Goal: Task Accomplishment & Management: Manage account settings

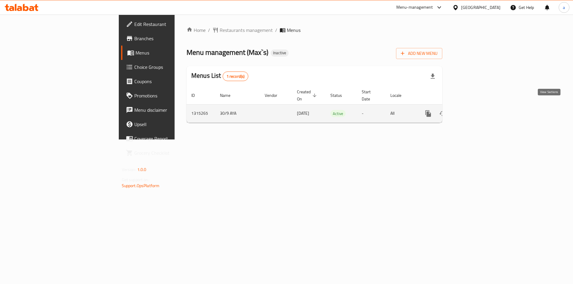
click at [475, 110] on icon "enhanced table" at bounding box center [471, 113] width 7 height 7
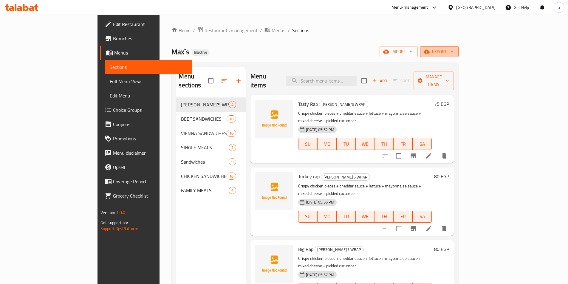
click at [454, 55] on span "export" at bounding box center [439, 51] width 29 height 7
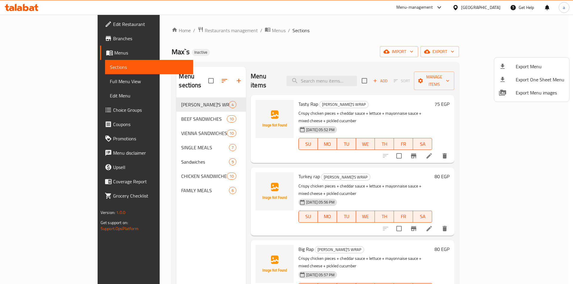
click at [504, 55] on div at bounding box center [286, 142] width 573 height 284
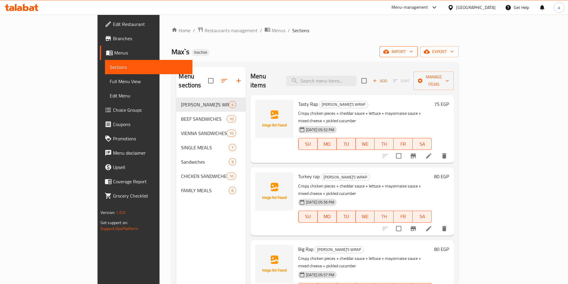
click at [413, 55] on span "import" at bounding box center [399, 51] width 29 height 7
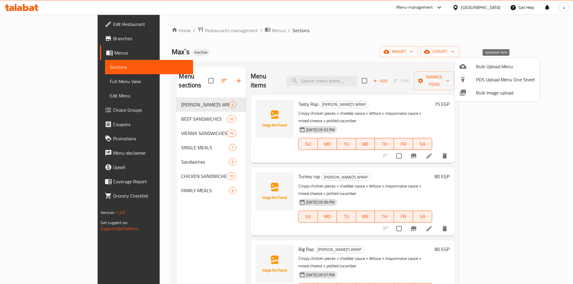
click at [500, 71] on li "Bulk Upload Menu" at bounding box center [496, 66] width 85 height 13
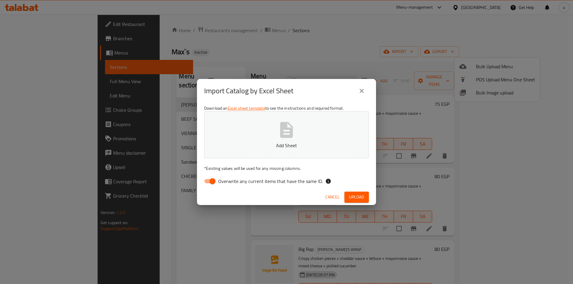
click at [249, 180] on span "Overwrite any current items that have the same ID." at bounding box center [270, 181] width 105 height 7
click at [229, 180] on input "Overwrite any current items that have the same ID." at bounding box center [212, 181] width 34 height 11
checkbox input "false"
click at [358, 194] on span "Upload" at bounding box center [356, 197] width 15 height 7
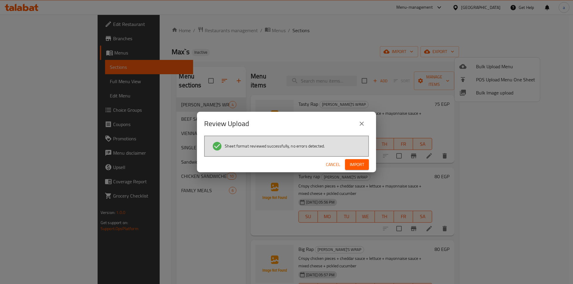
click at [367, 168] on button "Import" at bounding box center [357, 164] width 24 height 11
click at [343, 161] on span "Cancel" at bounding box center [338, 164] width 14 height 7
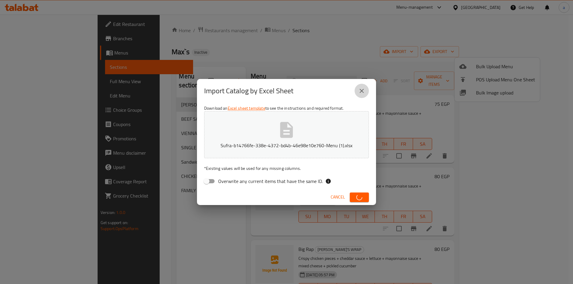
click at [362, 90] on icon "close" at bounding box center [361, 90] width 7 height 7
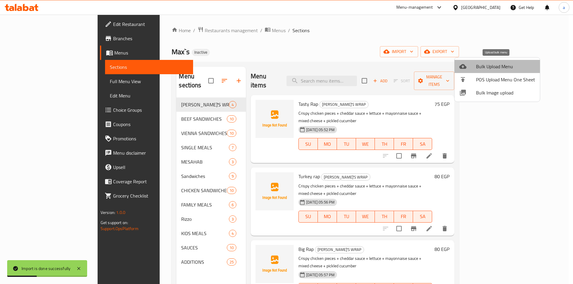
click at [506, 65] on span "Bulk Upload Menu" at bounding box center [505, 66] width 59 height 7
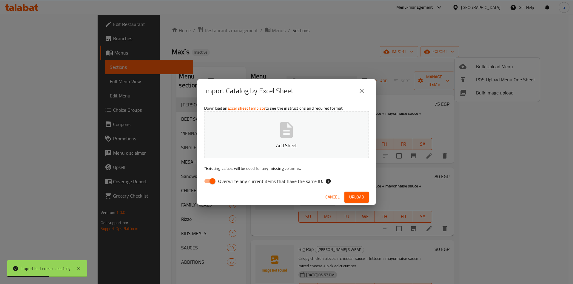
click at [275, 176] on label "Overwrite any current items that have the same ID." at bounding box center [262, 181] width 122 height 11
click at [229, 176] on input "Overwrite any current items that have the same ID." at bounding box center [212, 181] width 34 height 11
checkbox input "false"
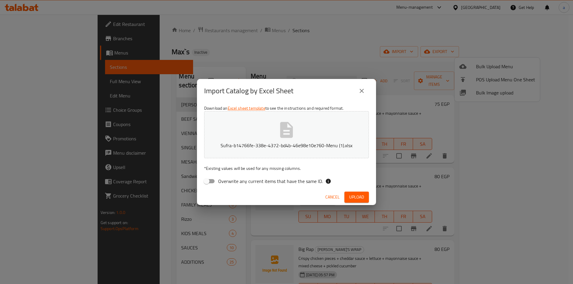
click at [354, 192] on div "Cancel Upload" at bounding box center [286, 197] width 179 height 16
click at [356, 196] on span "Upload" at bounding box center [356, 197] width 15 height 7
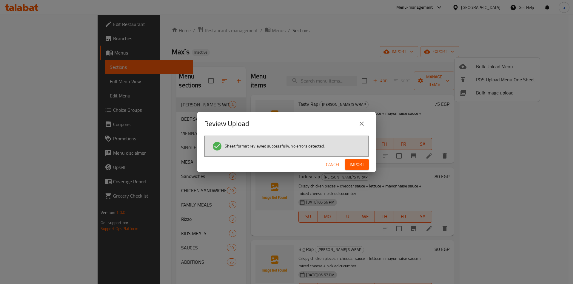
click at [355, 165] on span "Import" at bounding box center [357, 164] width 14 height 7
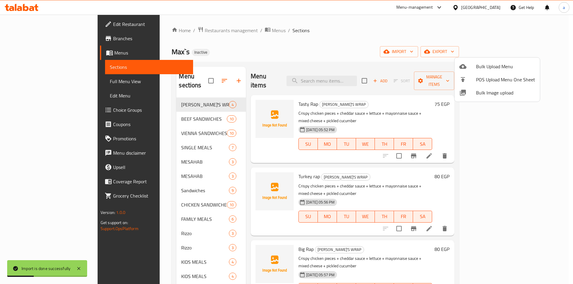
click at [51, 81] on div at bounding box center [286, 142] width 573 height 284
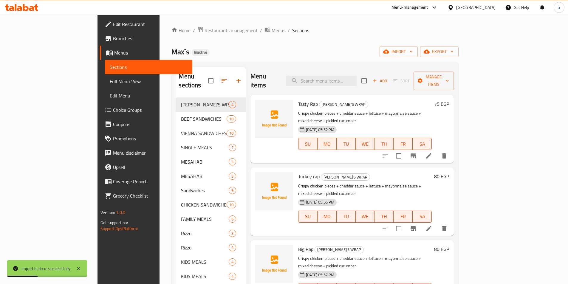
click at [110, 81] on span "Full Menu View" at bounding box center [149, 81] width 78 height 7
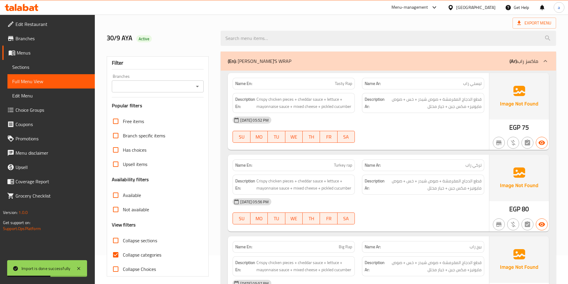
scroll to position [60, 0]
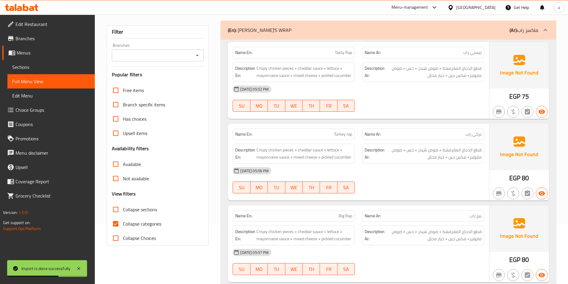
click at [119, 222] on input "Collapse categories" at bounding box center [116, 224] width 14 height 14
checkbox input "false"
click at [115, 208] on input "Collapse sections" at bounding box center [116, 210] width 14 height 14
checkbox input "true"
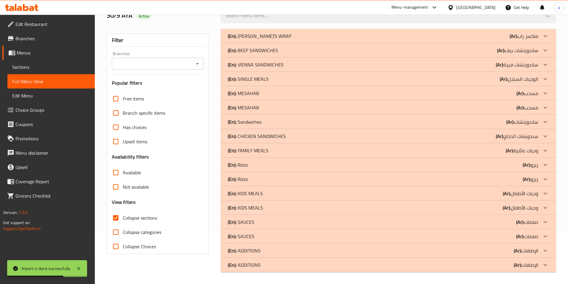
scroll to position [51, 0]
click at [271, 251] on div "(En): ADDITIONS (Ar): الإضافات" at bounding box center [383, 250] width 311 height 7
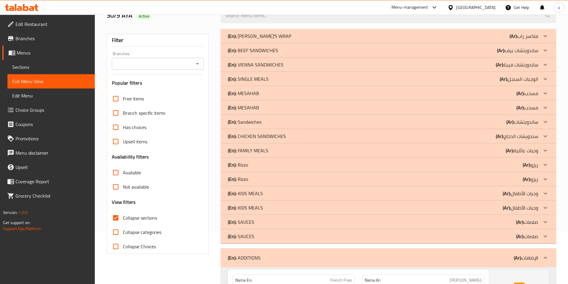
scroll to position [70, 0]
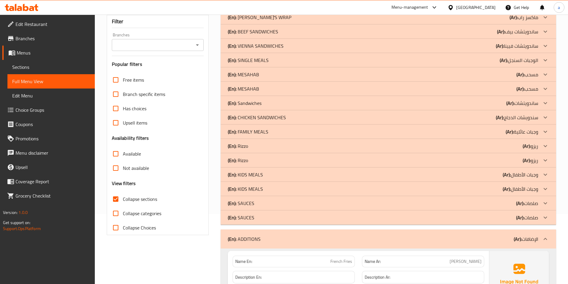
click at [36, 67] on span "Sections" at bounding box center [51, 67] width 78 height 7
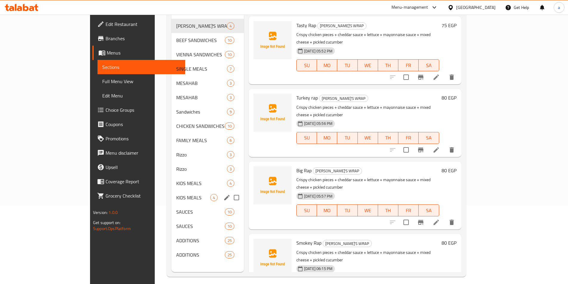
scroll to position [84, 0]
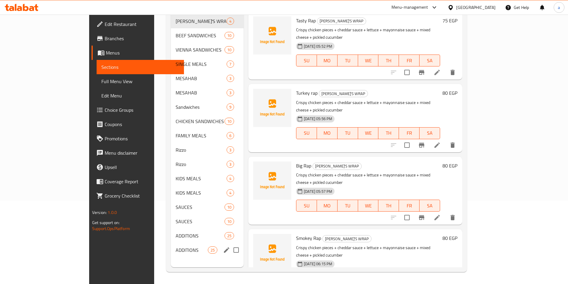
click at [230, 244] on input "Menu sections" at bounding box center [236, 250] width 13 height 13
checkbox input "true"
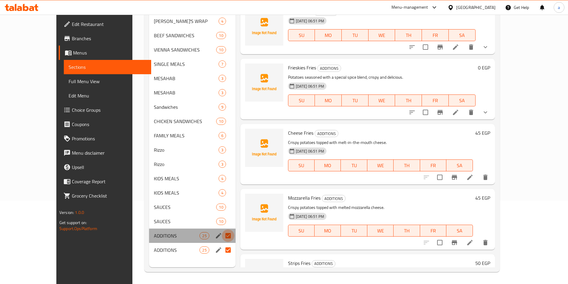
click at [222, 230] on input "Menu sections" at bounding box center [228, 236] width 13 height 13
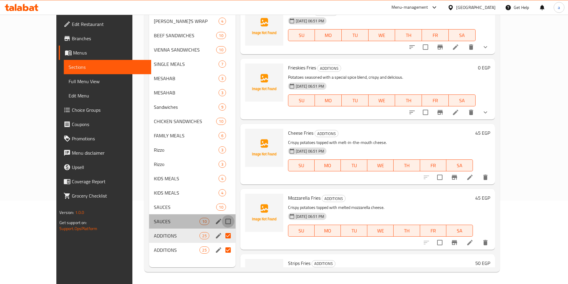
click at [222, 215] on input "Menu sections" at bounding box center [228, 221] width 13 height 13
checkbox input "true"
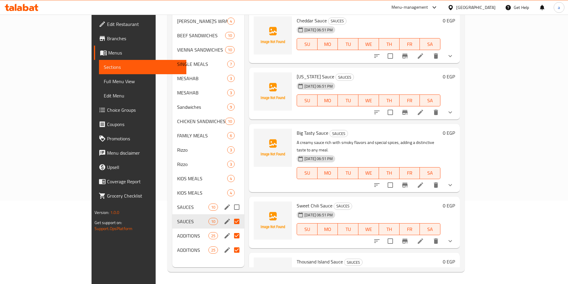
click at [231, 201] on input "Menu sections" at bounding box center [237, 207] width 13 height 13
checkbox input "true"
click at [231, 187] on input "Menu sections" at bounding box center [237, 193] width 13 height 13
checkbox input "true"
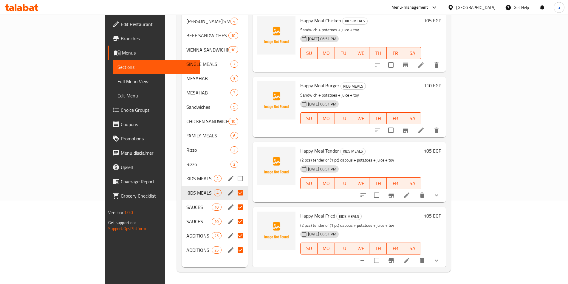
click at [234, 172] on input "Menu sections" at bounding box center [240, 178] width 13 height 13
checkbox input "true"
click at [234, 158] on input "Menu sections" at bounding box center [240, 164] width 13 height 13
checkbox input "true"
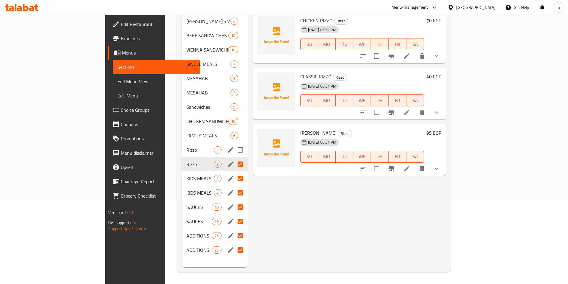
click at [234, 145] on input "Menu sections" at bounding box center [240, 150] width 13 height 13
checkbox input "true"
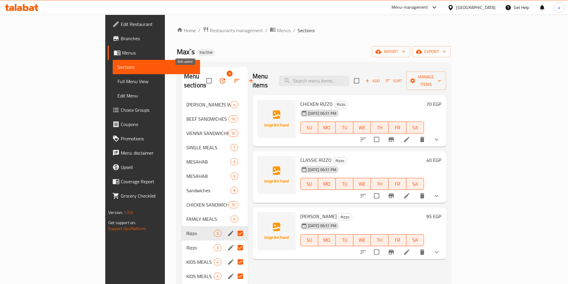
click at [219, 80] on icon "button" at bounding box center [222, 80] width 7 height 7
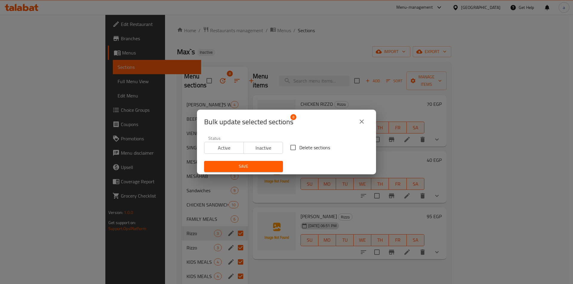
click at [287, 151] on input "Delete sections" at bounding box center [293, 147] width 13 height 13
checkbox input "true"
click at [264, 160] on div "Save" at bounding box center [244, 167] width 86 height 18
click at [274, 167] on span "Save" at bounding box center [243, 166] width 69 height 7
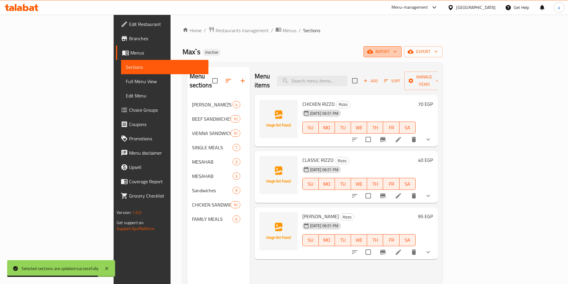
click at [397, 51] on span "import" at bounding box center [383, 51] width 29 height 7
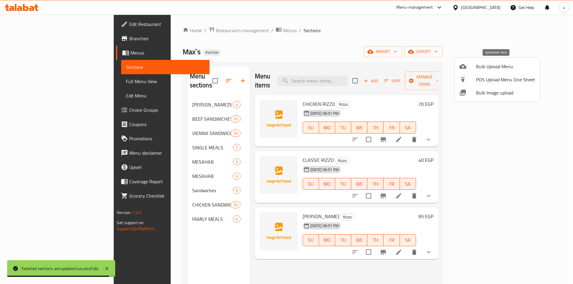
click at [483, 68] on span "Bulk Upload Menu" at bounding box center [505, 66] width 59 height 7
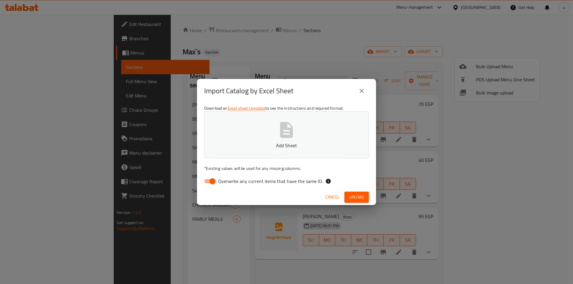
drag, startPoint x: 254, startPoint y: 178, endPoint x: 339, endPoint y: 140, distance: 92.9
click at [255, 178] on span "Overwrite any current items that have the same ID." at bounding box center [270, 181] width 105 height 7
drag, startPoint x: 261, startPoint y: 184, endPoint x: 270, endPoint y: 184, distance: 9.6
click at [261, 184] on span "Overwrite any current items that have the same ID." at bounding box center [270, 181] width 105 height 7
click at [229, 184] on input "Overwrite any current items that have the same ID." at bounding box center [212, 181] width 34 height 11
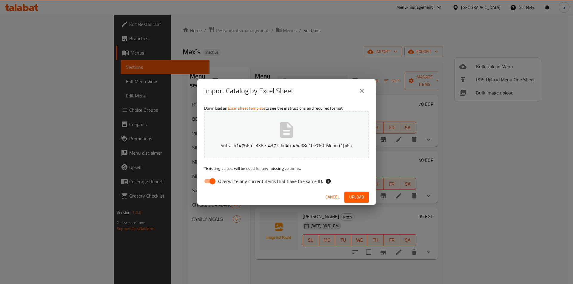
checkbox input "false"
click at [359, 206] on div "Import Catalog by Excel Sheet Download an Excel sheet template to see the instr…" at bounding box center [286, 142] width 573 height 284
click at [358, 201] on span "Upload" at bounding box center [356, 197] width 15 height 7
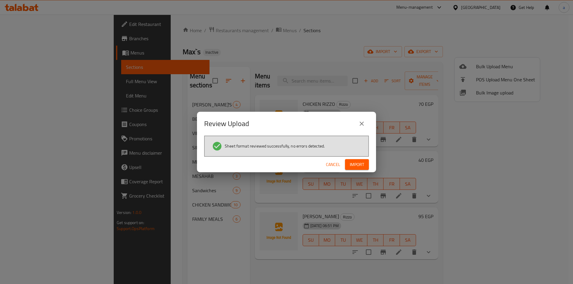
click at [358, 164] on span "Import" at bounding box center [357, 164] width 14 height 7
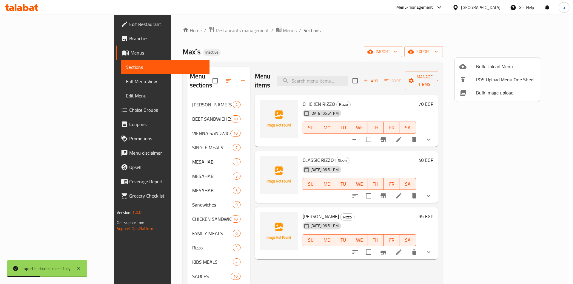
click at [43, 82] on div at bounding box center [286, 142] width 573 height 284
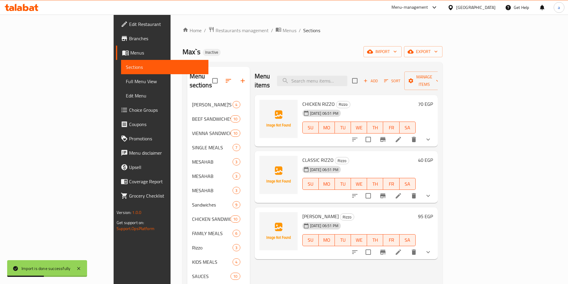
click at [126, 82] on span "Full Menu View" at bounding box center [165, 81] width 78 height 7
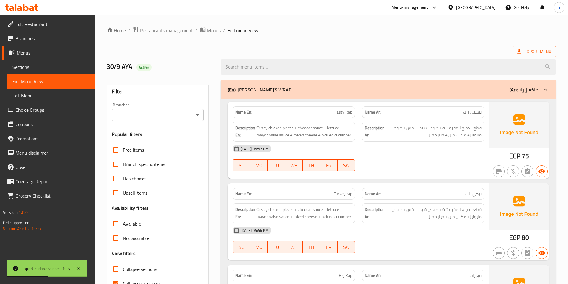
scroll to position [119, 0]
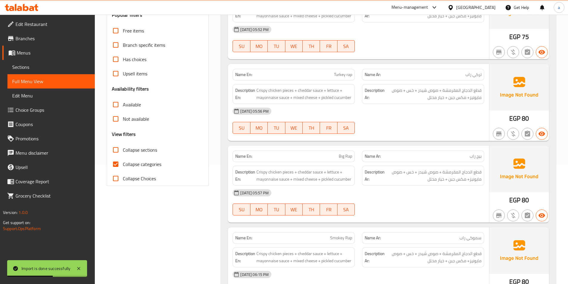
click at [117, 165] on input "Collapse categories" at bounding box center [116, 164] width 14 height 14
checkbox input "false"
click at [115, 150] on input "Collapse sections" at bounding box center [116, 150] width 14 height 14
checkbox input "true"
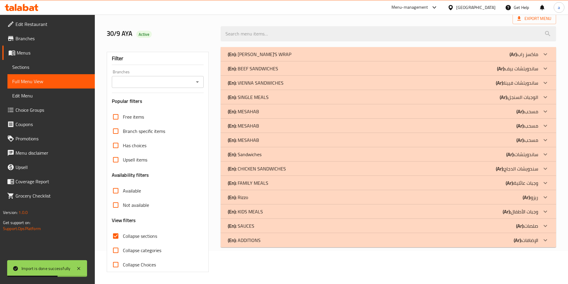
scroll to position [33, 0]
click at [293, 239] on div "(En): ADDITIONS (Ar): الإضافات" at bounding box center [383, 240] width 311 height 7
click at [296, 221] on div "(En): SAUCES (Ar): صلصات" at bounding box center [389, 226] width 336 height 14
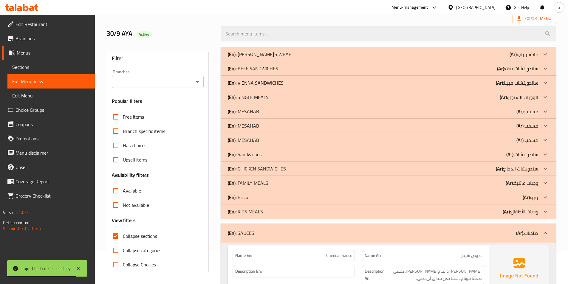
click at [295, 215] on div "(En): KIDS MEALS (Ar): وجبات الأطفال" at bounding box center [383, 211] width 311 height 7
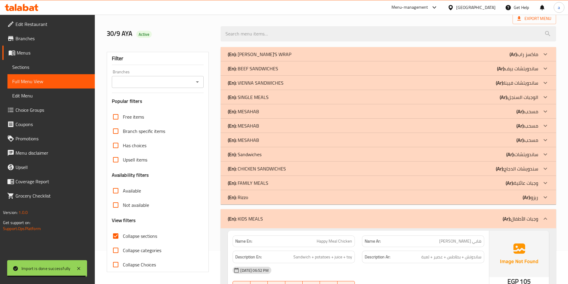
click at [293, 199] on div "(En): Rizzo (Ar): ریزو" at bounding box center [383, 197] width 311 height 7
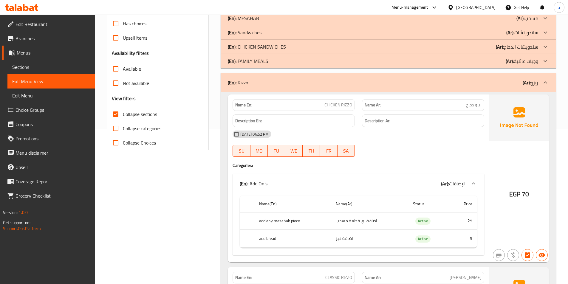
scroll to position [168, 0]
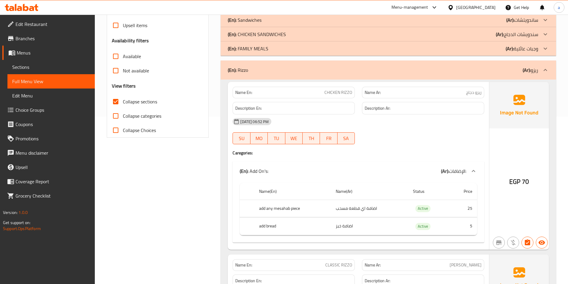
drag, startPoint x: 397, startPoint y: 72, endPoint x: 396, endPoint y: 113, distance: 40.9
click at [397, 72] on div "(En): Rizzo (Ar): ریزو" at bounding box center [383, 70] width 311 height 7
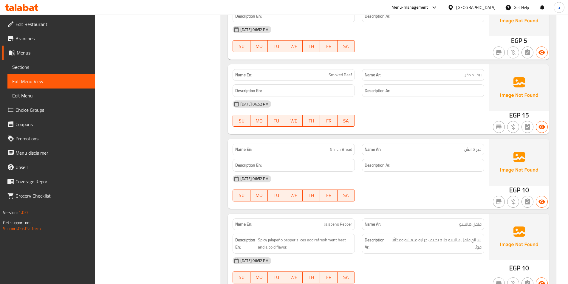
scroll to position [2, 0]
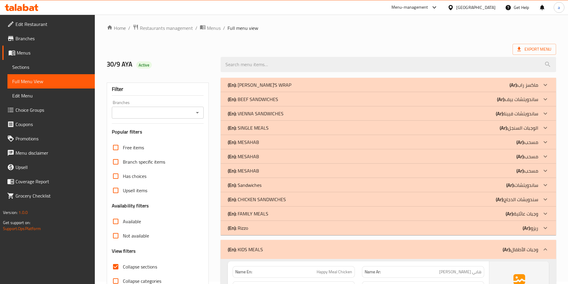
click at [362, 170] on div "(En): MESAHAB (Ar): مسحب" at bounding box center [383, 170] width 311 height 7
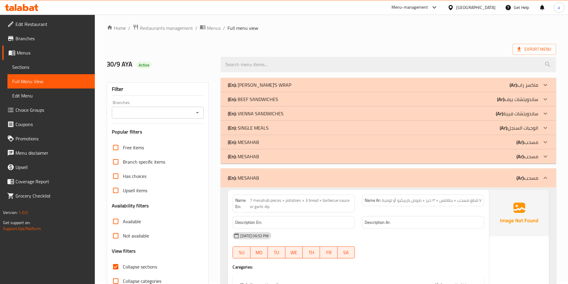
click at [34, 66] on span "Sections" at bounding box center [51, 67] width 78 height 7
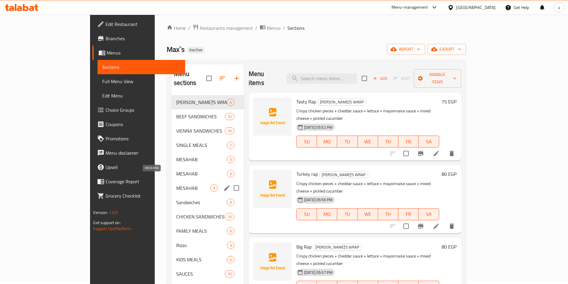
click at [176, 185] on span "MESAHAB" at bounding box center [193, 188] width 34 height 7
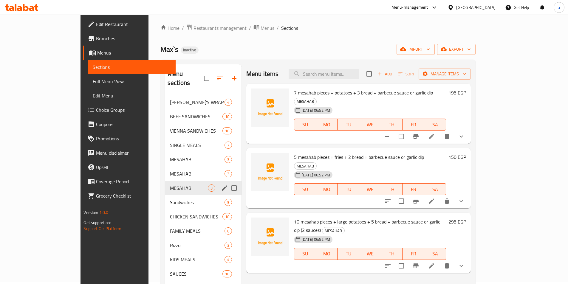
click at [228, 182] on input "Menu sections" at bounding box center [234, 188] width 13 height 13
checkbox input "true"
click at [228, 170] on input "Menu sections" at bounding box center [234, 174] width 13 height 13
checkbox input "true"
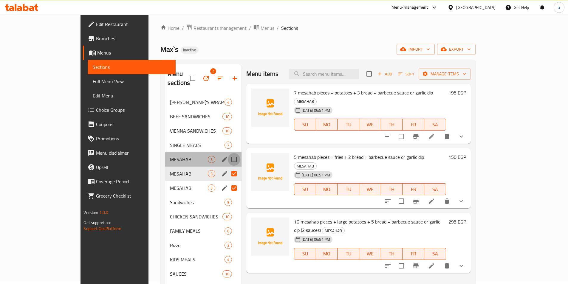
click at [228, 156] on input "Menu sections" at bounding box center [234, 159] width 13 height 13
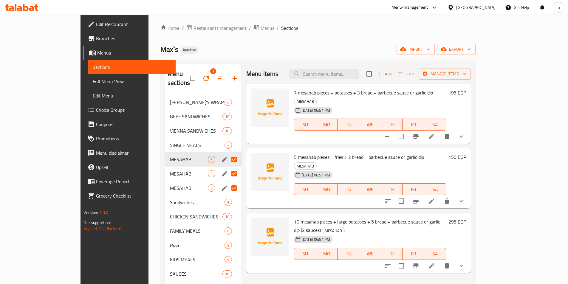
click at [228, 153] on input "Menu sections" at bounding box center [234, 159] width 13 height 13
checkbox input "false"
click at [204, 76] on icon "button" at bounding box center [206, 78] width 5 height 5
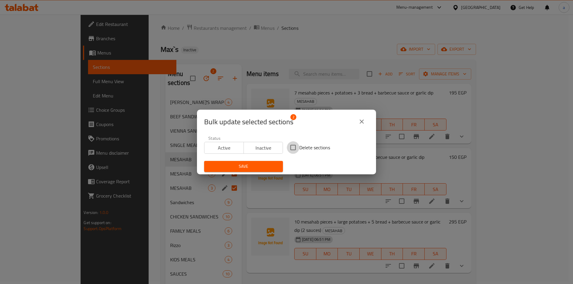
click at [288, 147] on input "Delete sections" at bounding box center [293, 147] width 13 height 13
checkbox input "true"
click at [259, 166] on span "Save" at bounding box center [243, 166] width 69 height 7
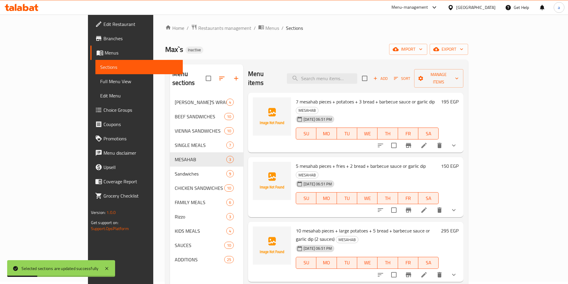
click at [100, 82] on span "Full Menu View" at bounding box center [139, 81] width 78 height 7
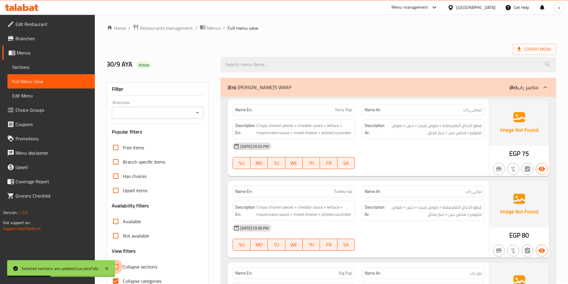
click at [121, 265] on input "Collapse sections" at bounding box center [116, 267] width 14 height 14
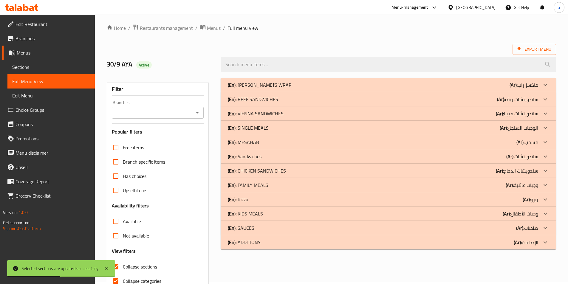
click at [517, 146] on b "(Ar):" at bounding box center [521, 142] width 8 height 9
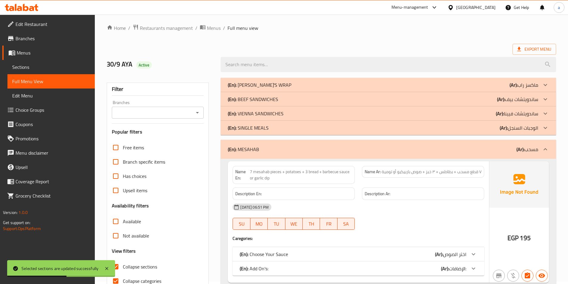
scroll to position [152, 0]
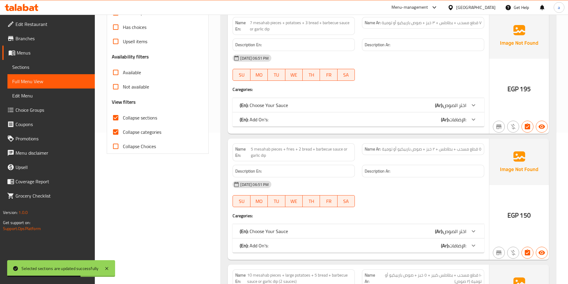
click at [116, 120] on input "Collapse sections" at bounding box center [116, 118] width 14 height 14
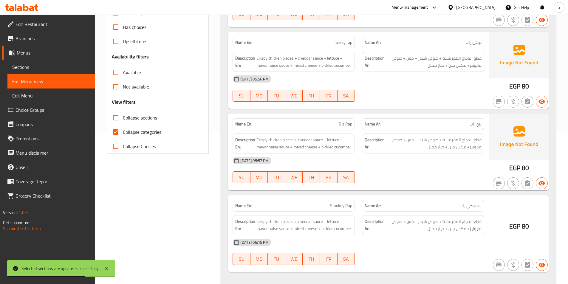
click at [114, 117] on input "Collapse sections" at bounding box center [116, 118] width 14 height 14
checkbox input "true"
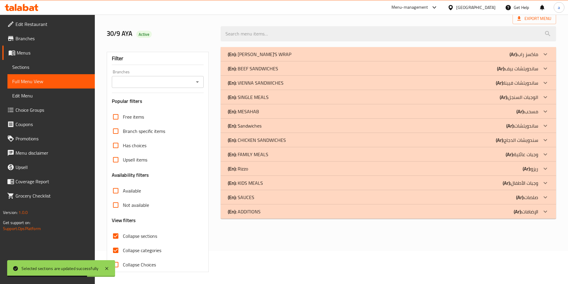
click at [114, 244] on input "Collapse categories" at bounding box center [116, 251] width 14 height 14
checkbox input "false"
click at [268, 108] on div "(En): MESAHAB (Ar): مسحب" at bounding box center [383, 111] width 311 height 7
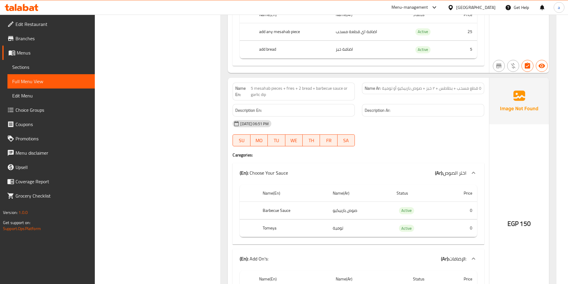
scroll to position [351, 0]
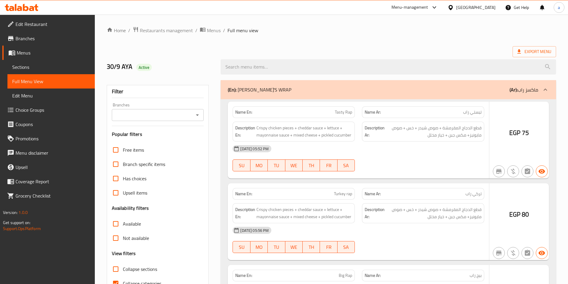
click at [35, 109] on div at bounding box center [284, 142] width 568 height 284
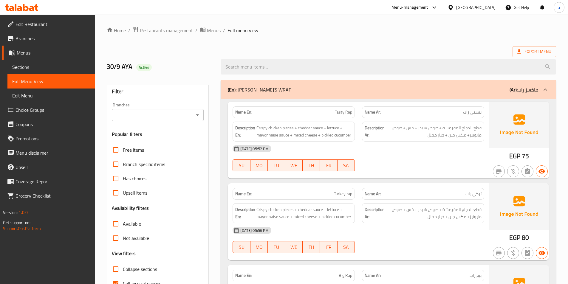
click at [35, 109] on span "Choice Groups" at bounding box center [53, 110] width 75 height 7
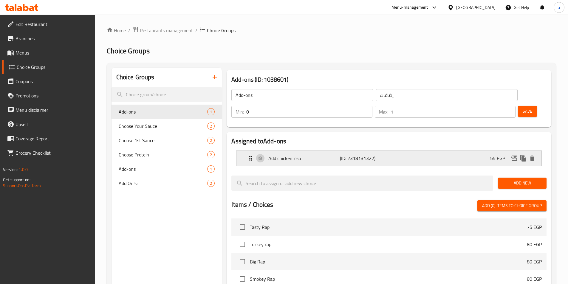
click at [287, 151] on div "Add chicken riso (ID: 2318131322) 55 EGP" at bounding box center [390, 158] width 287 height 15
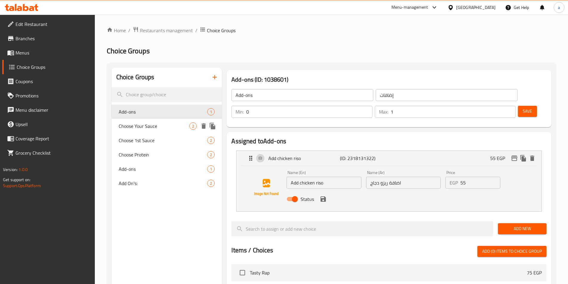
click at [162, 127] on span "Choose Your Sauce" at bounding box center [154, 126] width 71 height 7
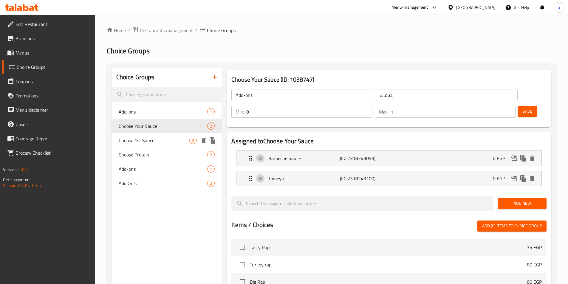
type input "Choose Your Sauce"
type input "اختر الصوص"
type input "1"
click at [439, 171] on div "Tomeya (ID: 2318243100) 0 EGP" at bounding box center [390, 178] width 287 height 15
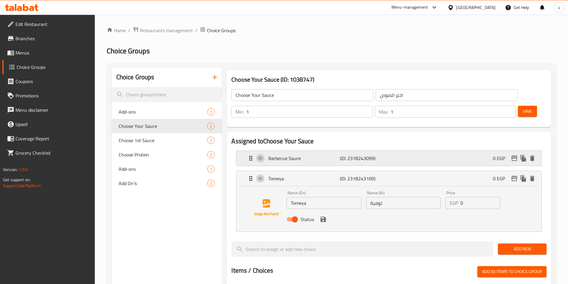
click at [434, 151] on div "Barbecue Sauce (ID: 2318243099) 0 EGP" at bounding box center [390, 158] width 287 height 15
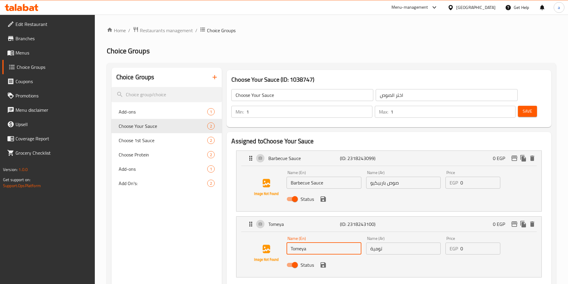
click at [307, 243] on input "Tomeya" at bounding box center [324, 249] width 75 height 12
type input "Garlic Dip"
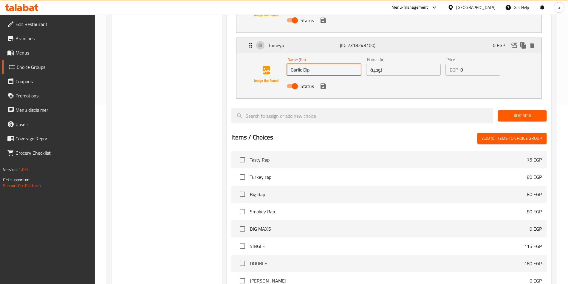
scroll to position [149, 0]
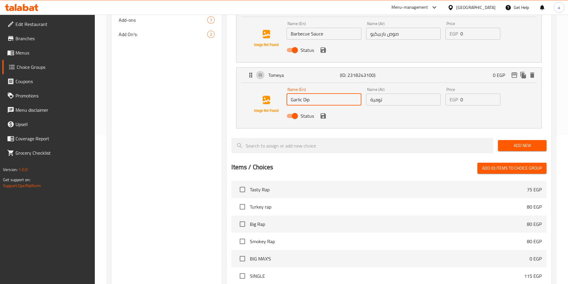
click at [326, 108] on div "Status" at bounding box center [403, 116] width 238 height 16
click at [325, 113] on icon "save" at bounding box center [323, 115] width 5 height 5
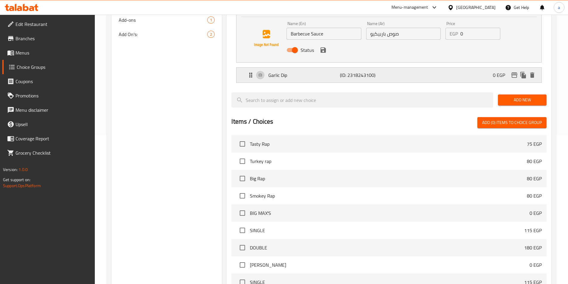
click at [315, 72] on p "Garlic Dip" at bounding box center [304, 75] width 71 height 7
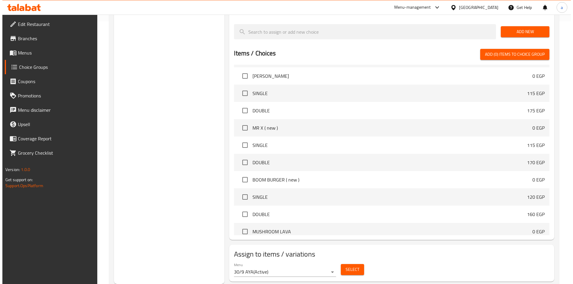
scroll to position [179, 0]
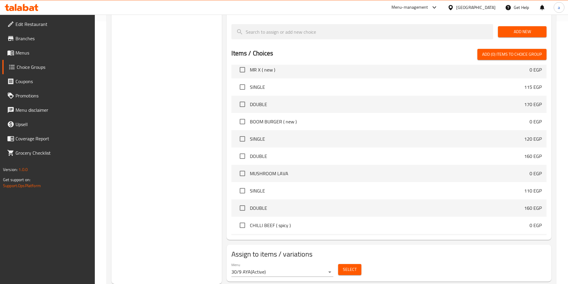
click at [350, 266] on span "Select" at bounding box center [350, 269] width 14 height 7
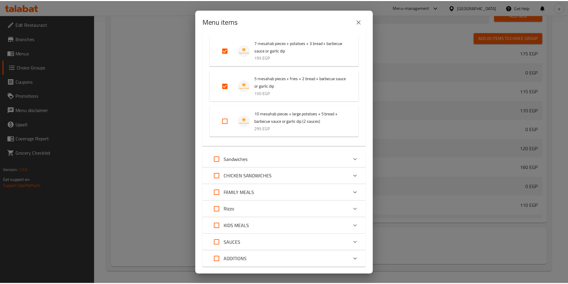
scroll to position [338, 0]
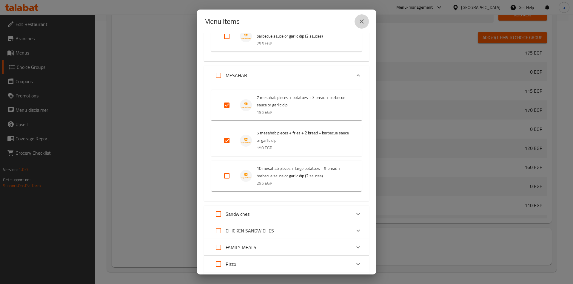
click at [360, 22] on icon "close" at bounding box center [362, 21] width 4 height 4
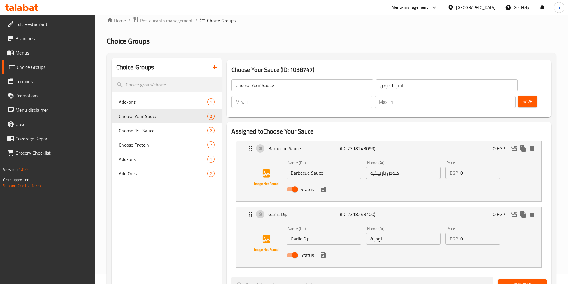
scroll to position [0, 0]
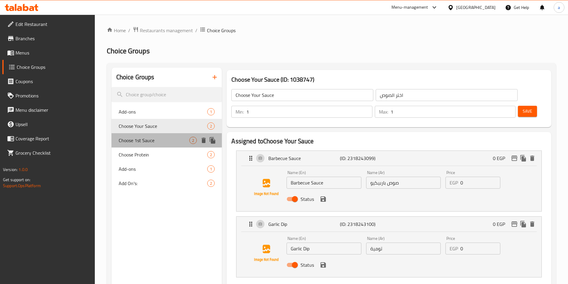
click at [156, 135] on div "Choose 1st Sauce 2" at bounding box center [167, 140] width 111 height 14
type input "Choose 1st Sauce"
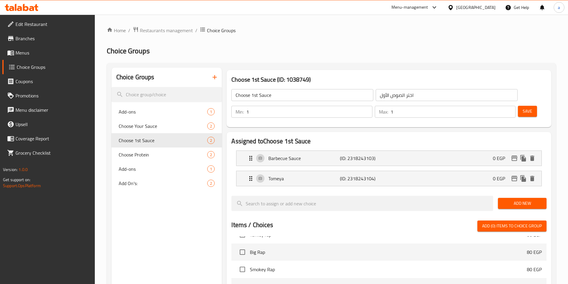
click at [285, 98] on input "Choose 1st Sauce" at bounding box center [303, 95] width 142 height 12
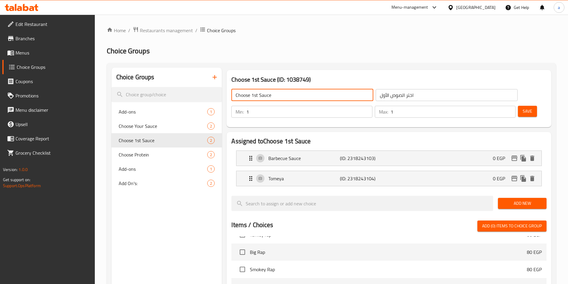
click at [285, 98] on input "Choose 1st Sauce" at bounding box center [303, 95] width 142 height 12
click at [405, 96] on input "اختر الصوص الأول" at bounding box center [447, 95] width 142 height 12
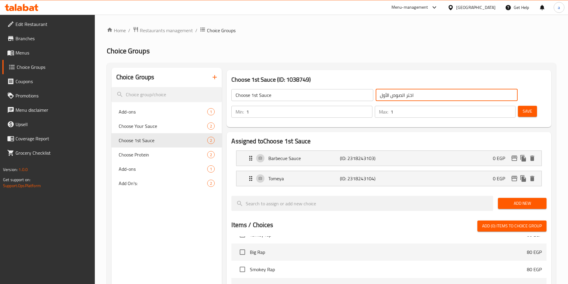
click at [405, 96] on input "اختر الصوص الأول" at bounding box center [447, 95] width 142 height 12
paste input "Choose 1st Sauce"
type input "اختر الصوص الأول"
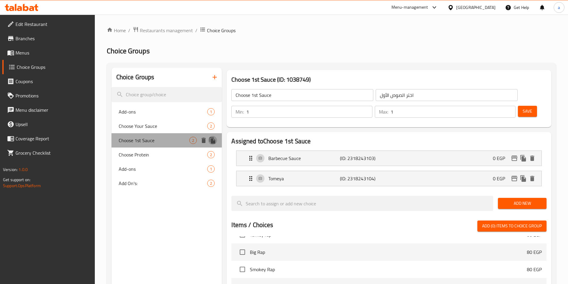
click at [214, 141] on icon "duplicate" at bounding box center [213, 140] width 6 height 7
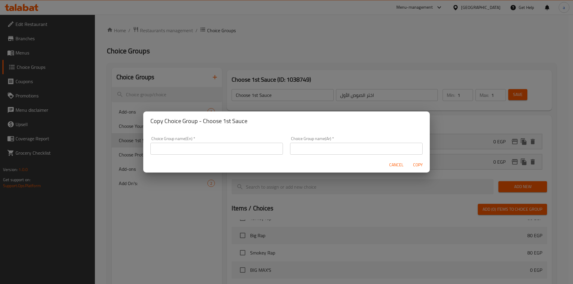
click at [227, 151] on input "text" at bounding box center [216, 149] width 132 height 12
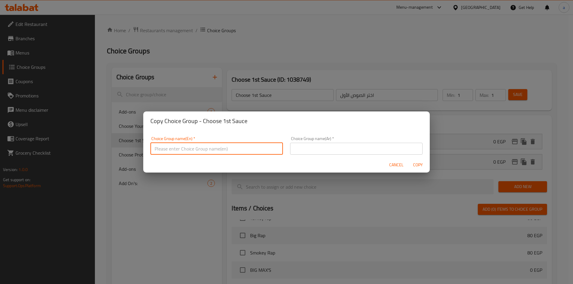
paste input "اختر الصوص الأول"
drag, startPoint x: 204, startPoint y: 149, endPoint x: 207, endPoint y: 149, distance: 3.3
click at [204, 149] on input "اختر الصوص الأول" at bounding box center [216, 149] width 132 height 12
type input "اختر الصوص الأول"
click at [296, 152] on input "text" at bounding box center [356, 149] width 132 height 12
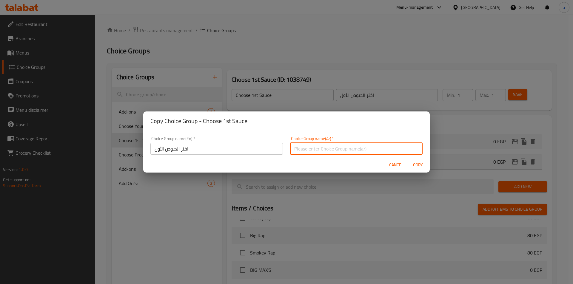
paste input "اختر الصوص الأول"
type input "اختر الصوص الأول"
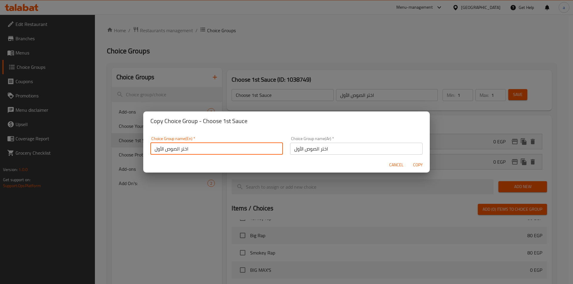
click at [215, 147] on input "اختر الصوص الأول" at bounding box center [216, 149] width 132 height 12
paste input "Choose 1st Sauce"
click at [177, 150] on input "Choose 1st Sauce" at bounding box center [216, 149] width 132 height 12
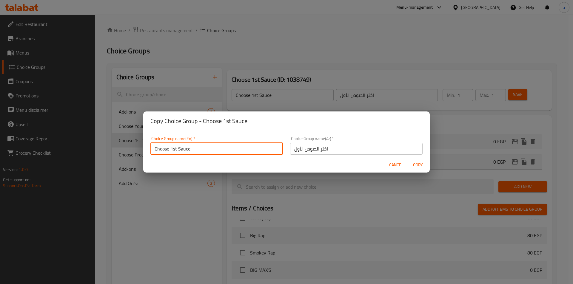
click at [177, 150] on input "Choose 1st Sauce" at bounding box center [216, 149] width 132 height 12
click at [176, 150] on input "Choose 1st Sauce" at bounding box center [216, 149] width 132 height 12
type input "Choose 2nd Sauce"
click at [294, 147] on input "اختر الصوص الأول" at bounding box center [356, 149] width 132 height 12
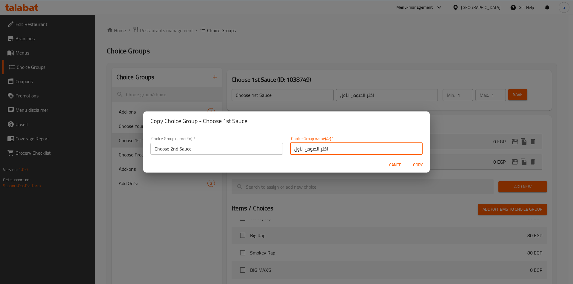
click at [294, 147] on input "اختر الصوص الأول" at bounding box center [356, 149] width 132 height 12
type input "اختر الصوص الثاني"
click at [420, 163] on span "Copy" at bounding box center [418, 164] width 14 height 7
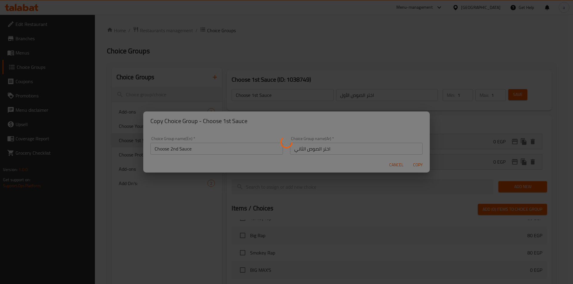
type input "Choose 2nd Sauce"
type input "اختر الصوص الثاني"
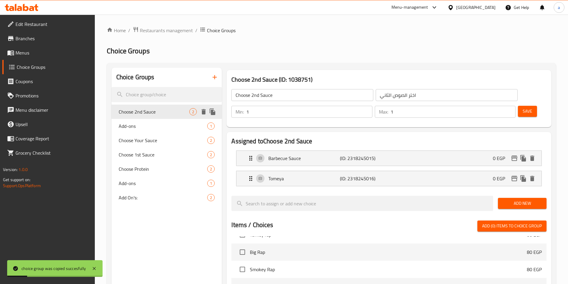
click at [178, 114] on span "Choose 2nd Sauce" at bounding box center [154, 111] width 71 height 7
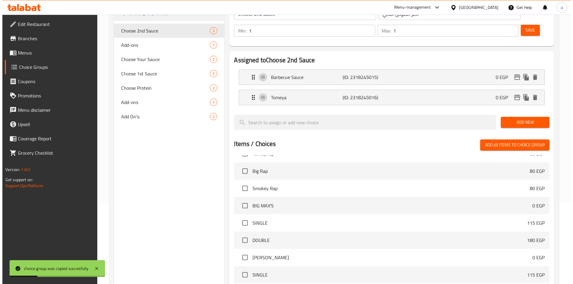
scroll to position [172, 0]
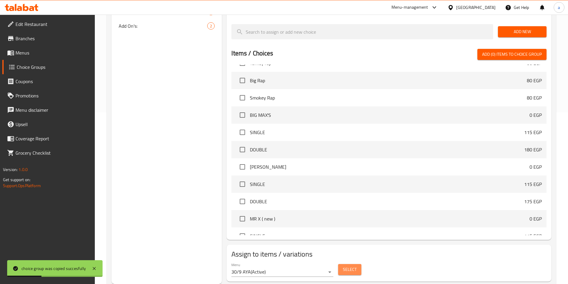
click at [348, 266] on span "Select" at bounding box center [350, 269] width 14 height 7
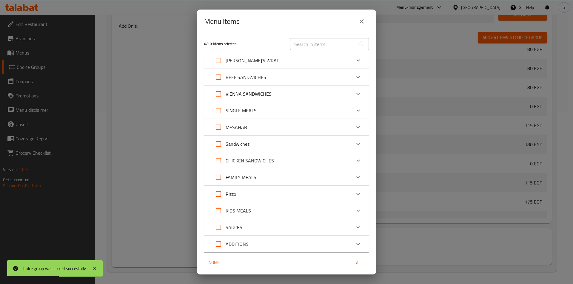
click at [272, 130] on div "MESAHAB" at bounding box center [281, 127] width 140 height 14
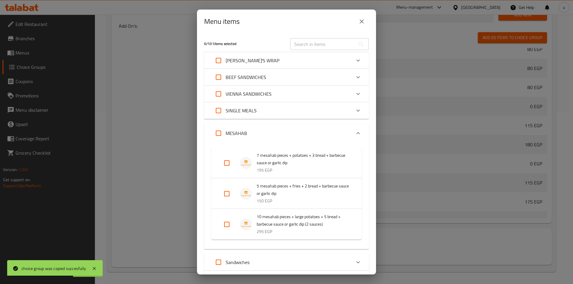
click at [224, 220] on input "Expand" at bounding box center [227, 225] width 14 height 14
checkbox input "true"
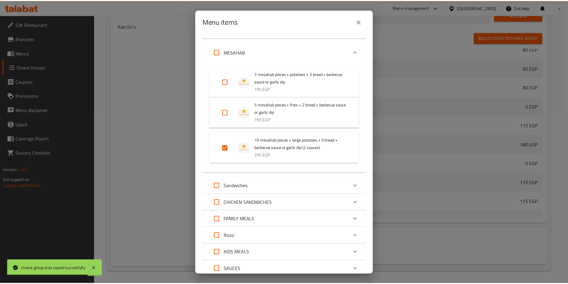
scroll to position [143, 0]
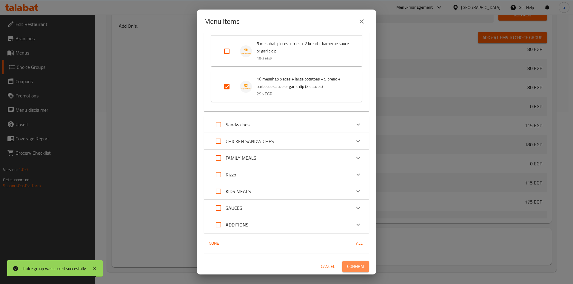
click at [347, 269] on span "Confirm" at bounding box center [355, 266] width 17 height 7
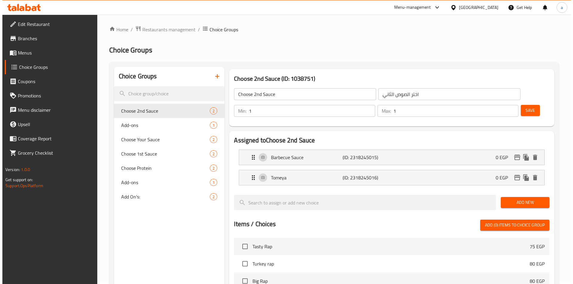
scroll to position [0, 0]
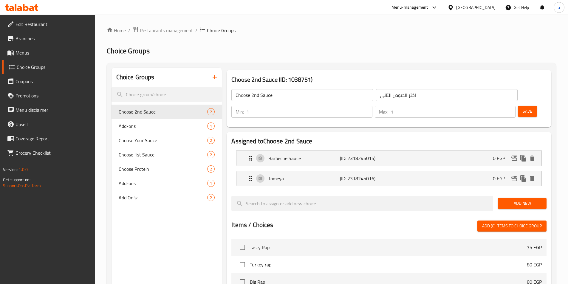
click at [36, 67] on span "Choice Groups" at bounding box center [53, 67] width 73 height 7
click at [45, 53] on span "Menus" at bounding box center [53, 52] width 75 height 7
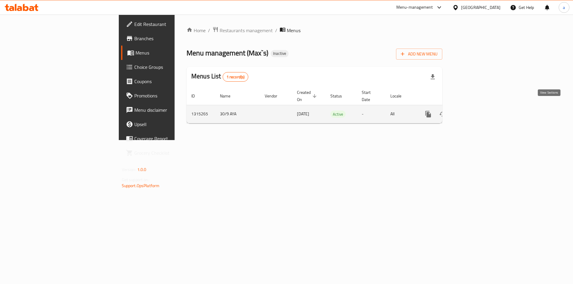
click at [478, 108] on link "enhanced table" at bounding box center [471, 114] width 14 height 14
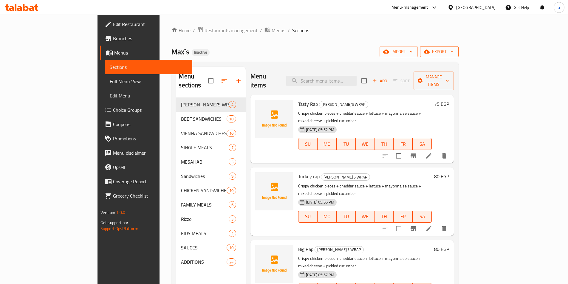
click at [454, 51] on span "export" at bounding box center [439, 51] width 29 height 7
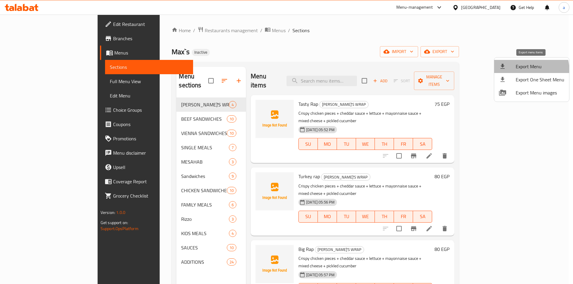
click at [520, 71] on li "Export Menu" at bounding box center [531, 66] width 75 height 13
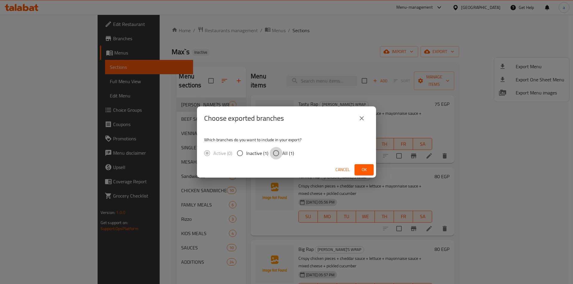
click at [274, 155] on input "All (1)" at bounding box center [276, 153] width 13 height 13
radio input "true"
click at [364, 171] on span "Ok" at bounding box center [364, 169] width 10 height 7
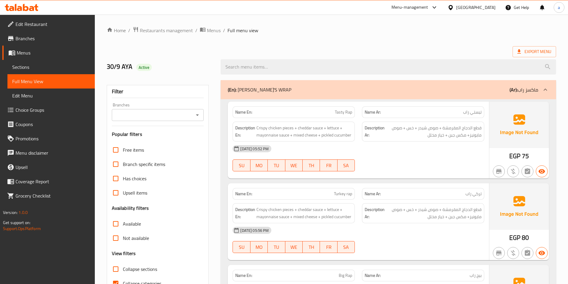
click at [118, 262] on input "Collapse sections" at bounding box center [116, 269] width 14 height 14
checkbox input "true"
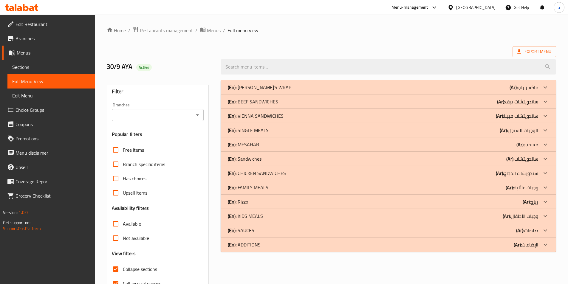
click at [119, 277] on input "Collapse categories" at bounding box center [116, 284] width 14 height 14
checkbox input "false"
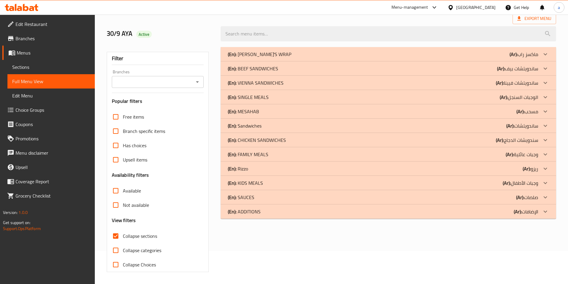
click at [479, 113] on div "(En): MESAHAB (Ar): مسحب" at bounding box center [383, 111] width 311 height 7
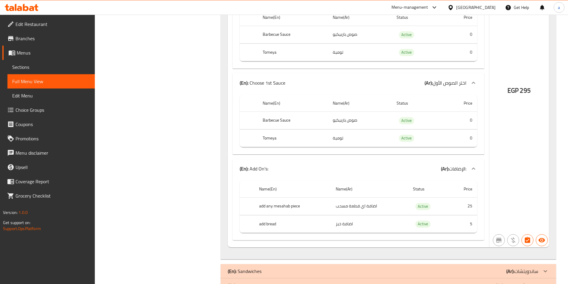
scroll to position [884, 0]
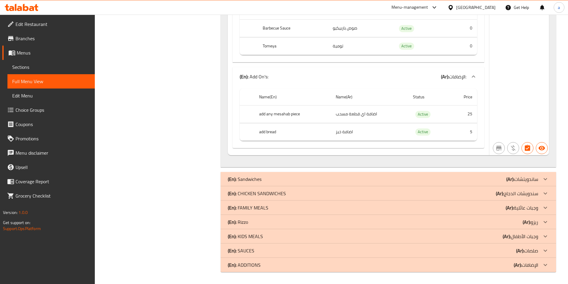
click at [453, 235] on div "(En): KIDS MEALS (Ar): وجبات الأطفال" at bounding box center [383, 236] width 311 height 7
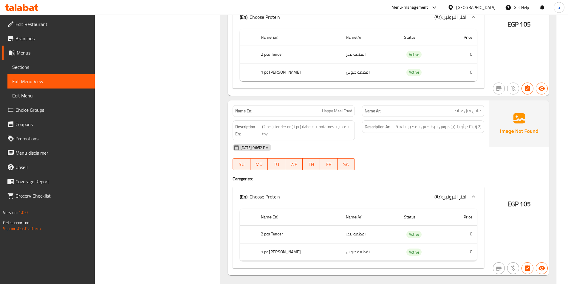
scroll to position [1417, 0]
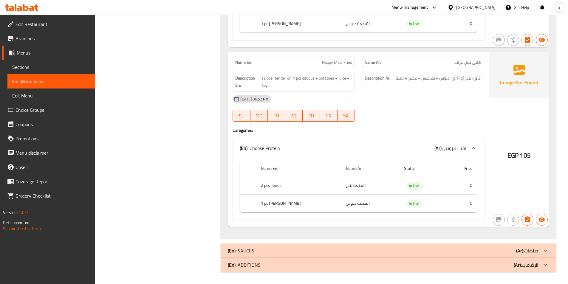
click at [410, 249] on div "(En): SAUCES (Ar): صلصات" at bounding box center [383, 250] width 311 height 7
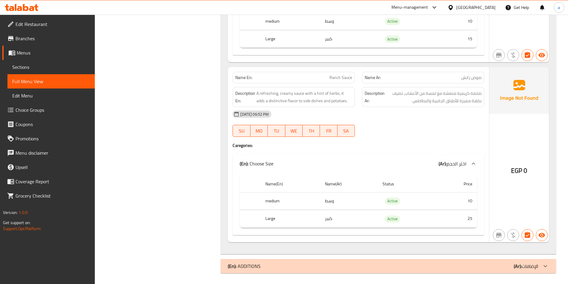
scroll to position [3208, 0]
click at [411, 264] on div "(En): ADDITIONS (Ar): الإضافات" at bounding box center [383, 265] width 311 height 7
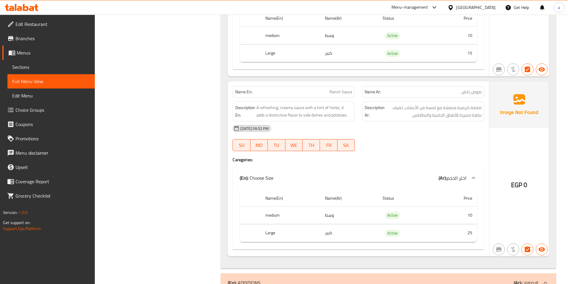
scroll to position [3401, 0]
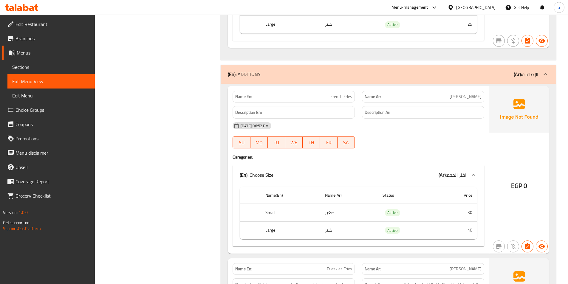
click at [38, 67] on span "Sections" at bounding box center [51, 67] width 78 height 7
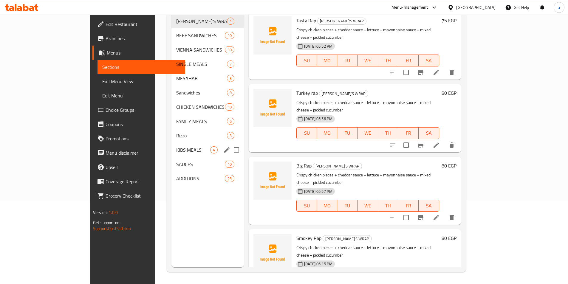
scroll to position [84, 0]
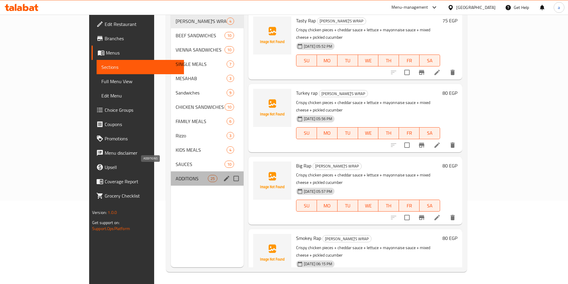
click at [176, 175] on span "ADDITIONS" at bounding box center [192, 178] width 32 height 7
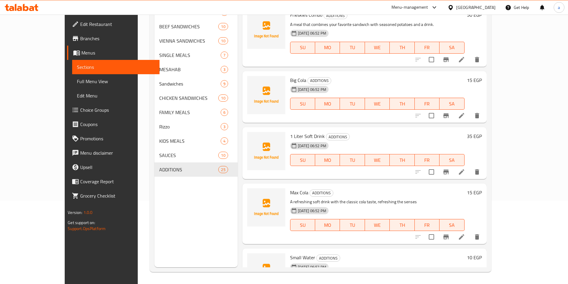
scroll to position [1235, 0]
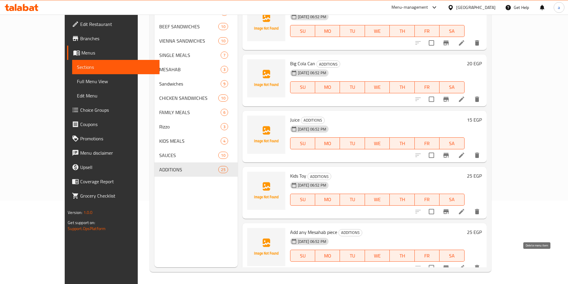
click at [485, 261] on button "delete" at bounding box center [477, 268] width 14 height 14
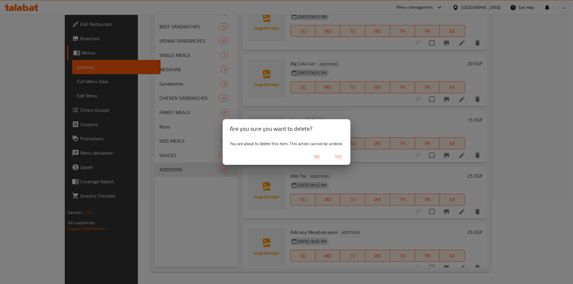
click at [337, 151] on div "No Yes" at bounding box center [287, 157] width 128 height 16
click at [341, 158] on span "Yes" at bounding box center [338, 156] width 14 height 7
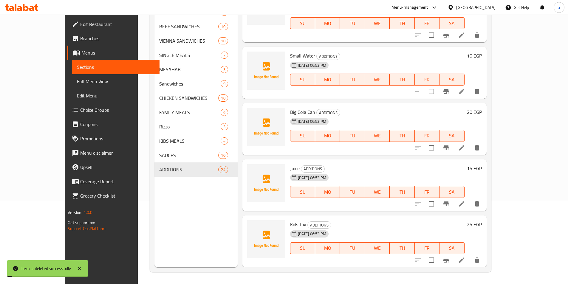
scroll to position [1179, 0]
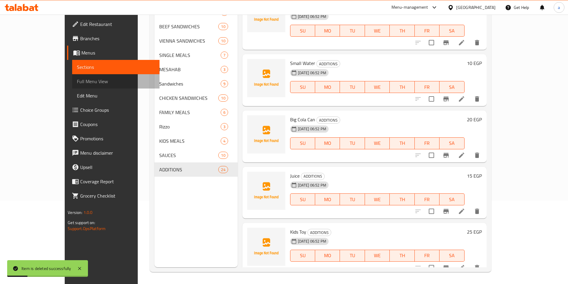
click at [77, 82] on span "Full Menu View" at bounding box center [116, 81] width 78 height 7
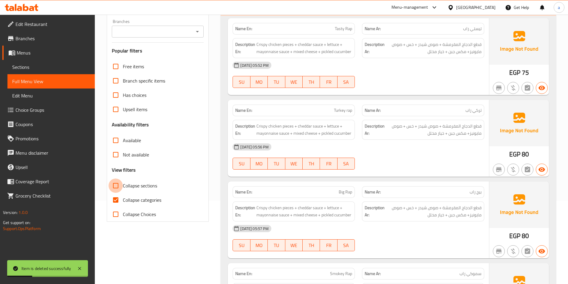
click at [121, 188] on input "Collapse sections" at bounding box center [116, 186] width 14 height 14
checkbox input "true"
click at [119, 198] on input "Collapse categories" at bounding box center [116, 200] width 14 height 14
checkbox input "false"
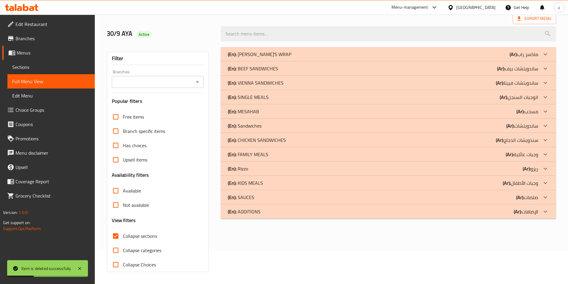
scroll to position [33, 0]
click at [399, 209] on div "(En): ADDITIONS (Ar): الإضافات" at bounding box center [383, 211] width 311 height 7
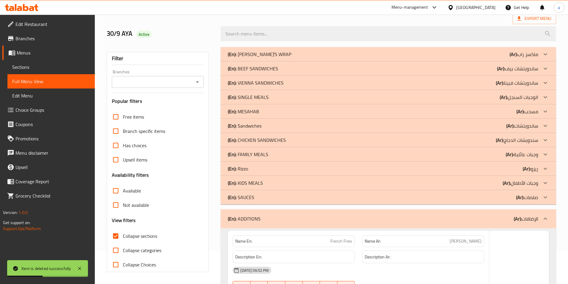
click at [398, 198] on div "(En): SAUCES (Ar): صلصات" at bounding box center [383, 197] width 311 height 7
click at [399, 189] on div "(En): KIDS MEALS (Ar): وجبات الأطفال" at bounding box center [389, 183] width 336 height 14
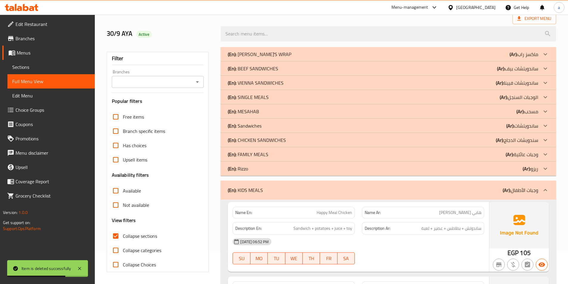
click at [523, 115] on b "(Ar):" at bounding box center [521, 111] width 8 height 9
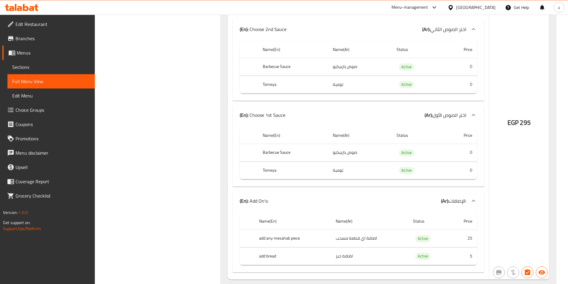
scroll to position [939, 0]
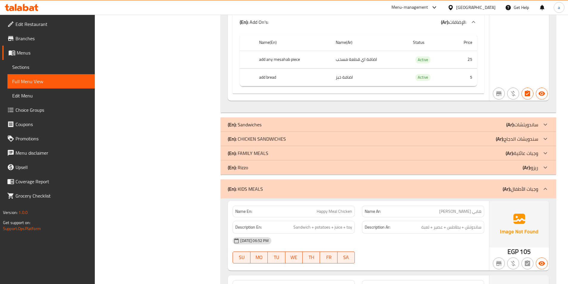
click at [470, 164] on div "(En): Rizzo (Ar): ریزو" at bounding box center [389, 168] width 336 height 14
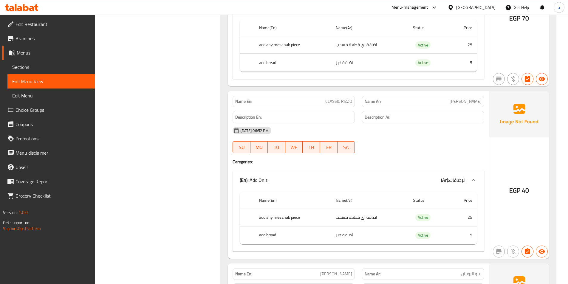
scroll to position [1028, 0]
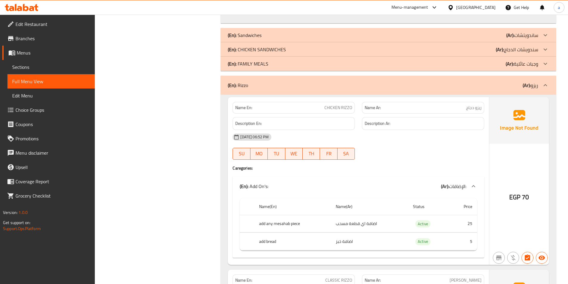
click at [49, 67] on span "Sections" at bounding box center [51, 67] width 78 height 7
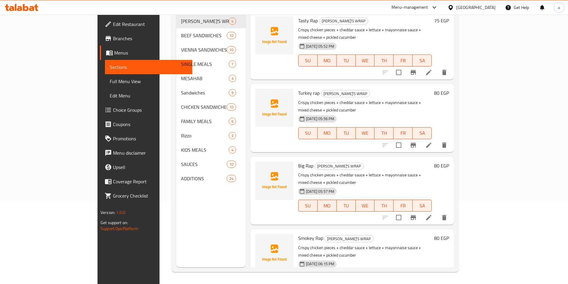
scroll to position [84, 0]
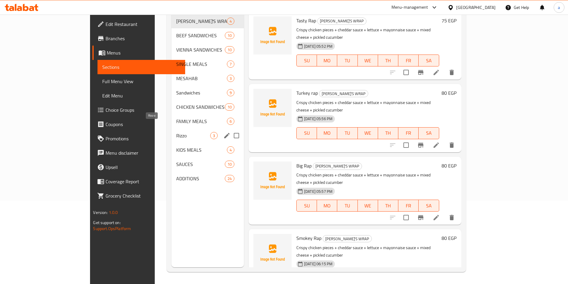
click at [176, 132] on span "Rizzo" at bounding box center [193, 135] width 34 height 7
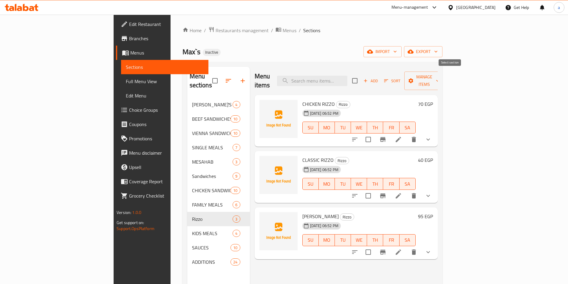
click at [361, 76] on input "checkbox" at bounding box center [355, 81] width 13 height 13
checkbox input "true"
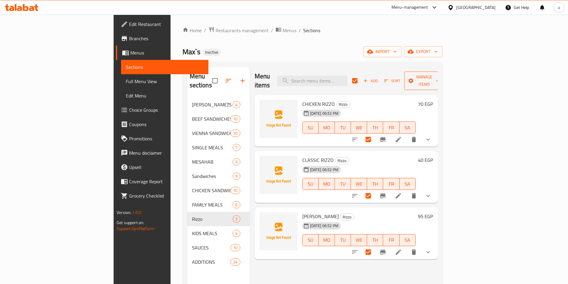
click at [440, 76] on span "Manage items" at bounding box center [424, 80] width 30 height 15
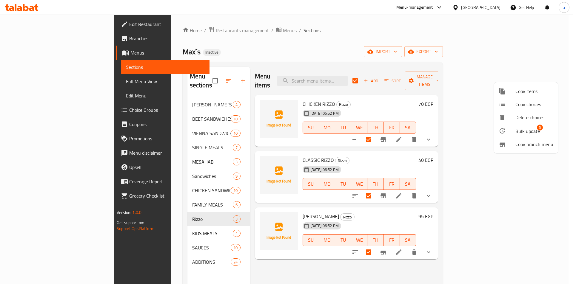
click at [513, 132] on div at bounding box center [507, 130] width 17 height 7
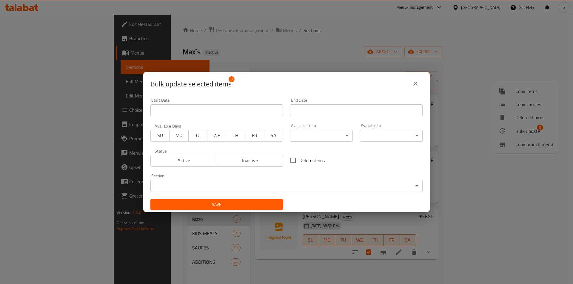
click at [249, 186] on body "​ Menu-management Egypt Get Help a Edit Restaurant Branches Menus Sections Full…" at bounding box center [286, 150] width 573 height 270
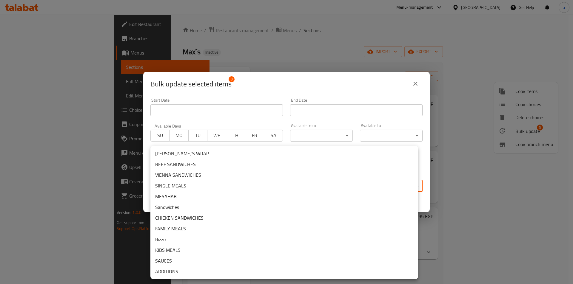
click at [175, 198] on li "MESAHAB" at bounding box center [284, 196] width 268 height 11
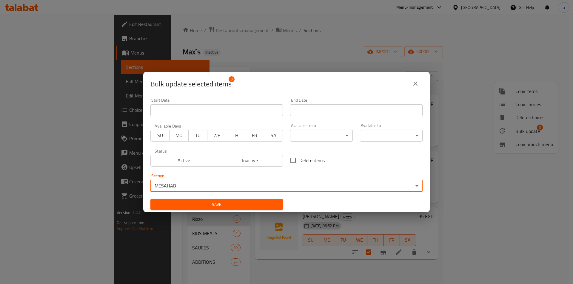
click at [214, 204] on span "Save" at bounding box center [216, 204] width 123 height 7
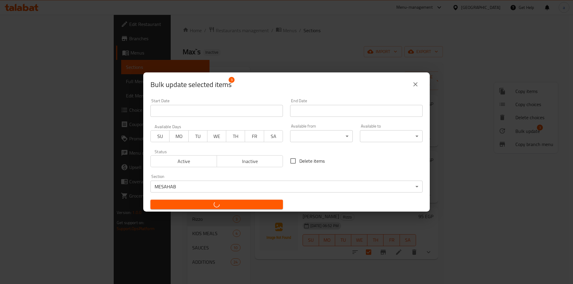
checkbox input "false"
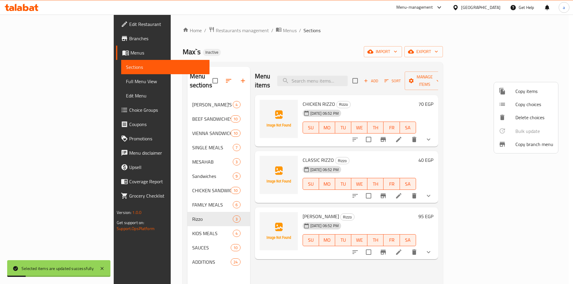
click at [159, 211] on div at bounding box center [286, 142] width 573 height 284
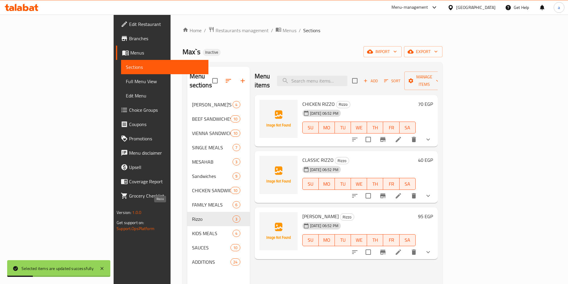
click at [192, 216] on span "Rizzo" at bounding box center [212, 219] width 41 height 7
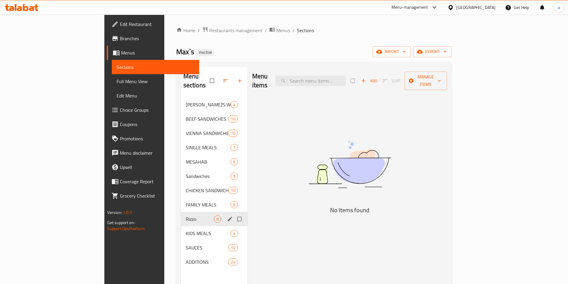
click at [234, 214] on input "Menu sections" at bounding box center [240, 219] width 13 height 11
checkbox input "true"
click at [218, 78] on icon "button" at bounding box center [221, 81] width 6 height 6
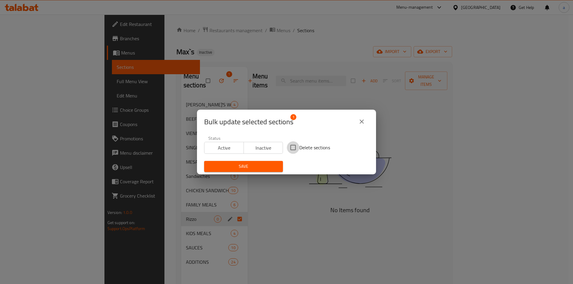
click at [293, 149] on input "Delete sections" at bounding box center [293, 147] width 13 height 13
checkbox input "true"
click at [260, 162] on button "Save" at bounding box center [243, 166] width 79 height 11
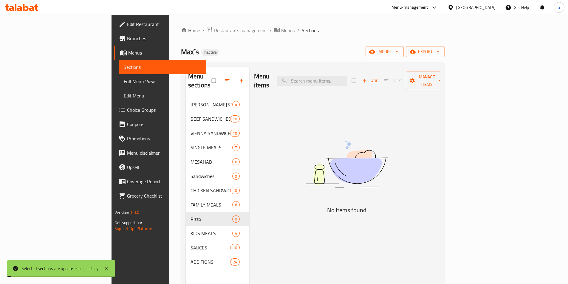
click at [124, 84] on span "Full Menu View" at bounding box center [163, 81] width 78 height 7
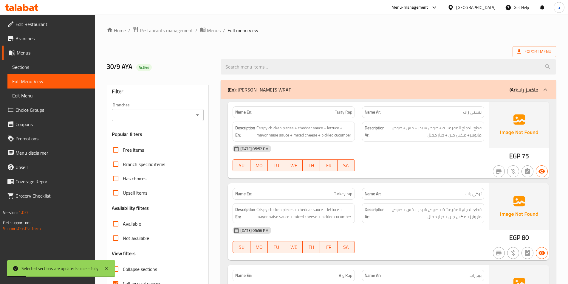
click at [121, 272] on input "Collapse sections" at bounding box center [116, 269] width 14 height 14
checkbox input "true"
click at [116, 281] on input "Collapse categories" at bounding box center [116, 284] width 14 height 14
checkbox input "false"
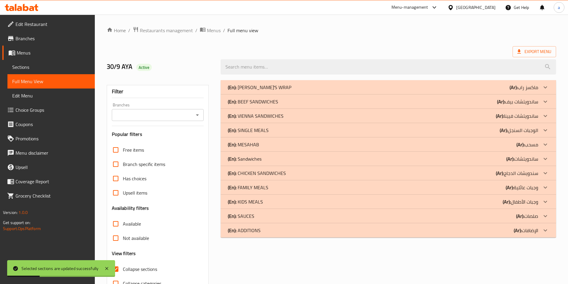
click at [257, 231] on p "(En): ADDITIONS" at bounding box center [244, 230] width 33 height 7
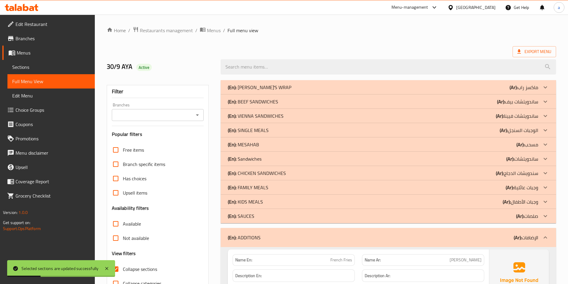
click at [260, 217] on div "(En): SAUCES (Ar): صلصات" at bounding box center [383, 216] width 311 height 7
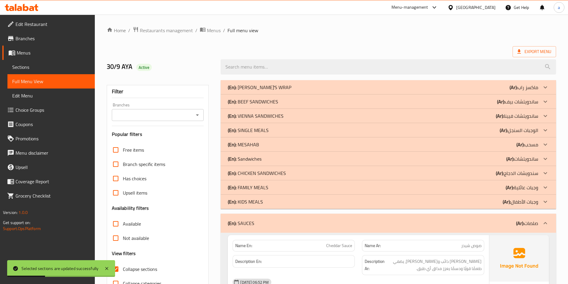
click at [259, 223] on div "(En): SAUCES (Ar): صلصات" at bounding box center [383, 223] width 311 height 7
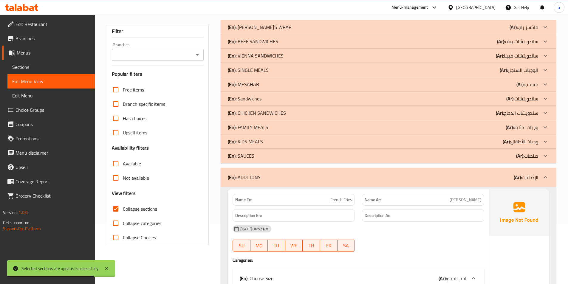
scroll to position [60, 0]
click at [245, 159] on p "(En): SAUCES" at bounding box center [241, 156] width 27 height 7
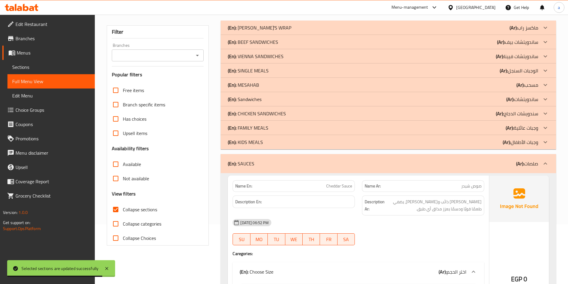
click at [246, 140] on p "(En): KIDS MEALS" at bounding box center [245, 142] width 35 height 7
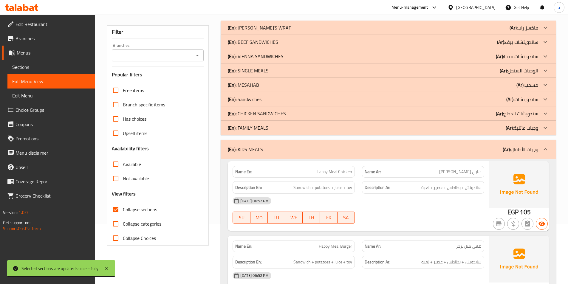
click at [248, 86] on p "(En): MESAHAB" at bounding box center [243, 84] width 31 height 7
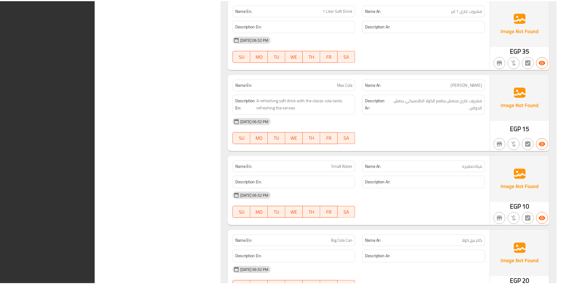
scroll to position [5800, 0]
